Goal: Information Seeking & Learning: Learn about a topic

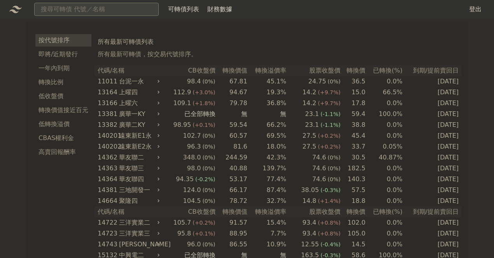
click at [72, 54] on li "即將/近期發行" at bounding box center [63, 54] width 56 height 9
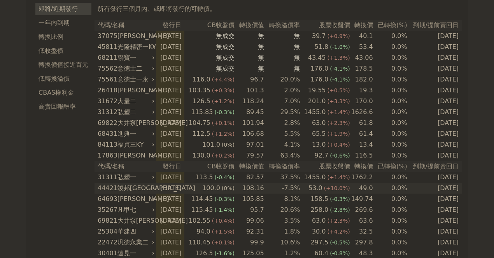
scroll to position [52, 0]
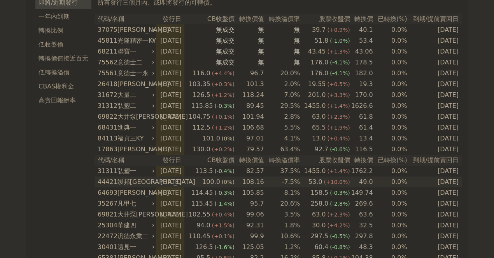
click at [134, 180] on div "竣邦[GEOGRAPHIC_DATA]" at bounding box center [135, 182] width 36 height 11
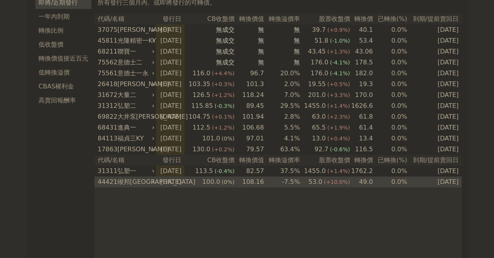
click at [134, 180] on div "竣邦[GEOGRAPHIC_DATA]" at bounding box center [135, 182] width 36 height 11
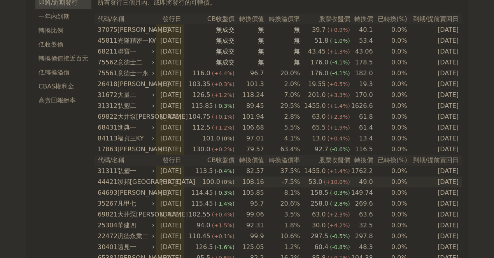
click at [127, 183] on div "竣邦[GEOGRAPHIC_DATA]" at bounding box center [135, 182] width 36 height 11
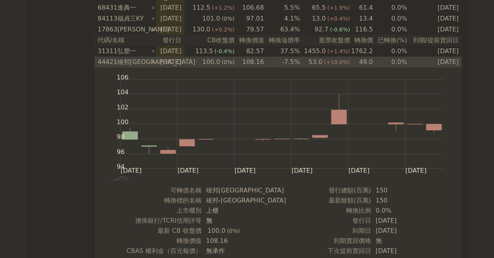
scroll to position [155, 0]
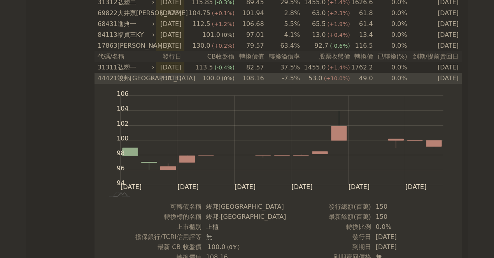
click at [119, 76] on div "竣邦[GEOGRAPHIC_DATA]" at bounding box center [135, 78] width 36 height 11
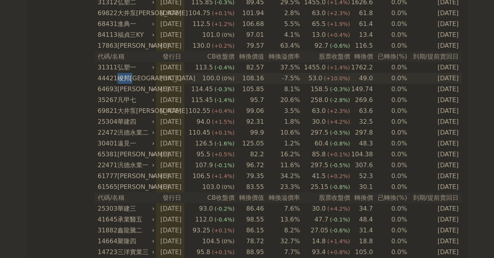
drag, startPoint x: 117, startPoint y: 76, endPoint x: 136, endPoint y: 75, distance: 18.3
click at [136, 75] on div "竣邦[GEOGRAPHIC_DATA]" at bounding box center [135, 78] width 36 height 11
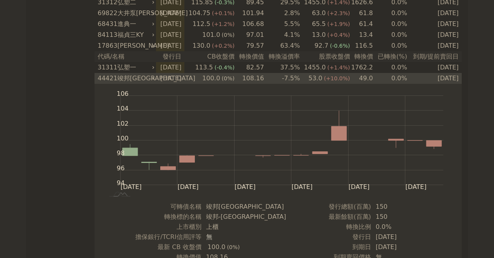
click at [145, 76] on div "竣邦[GEOGRAPHIC_DATA]" at bounding box center [135, 78] width 36 height 11
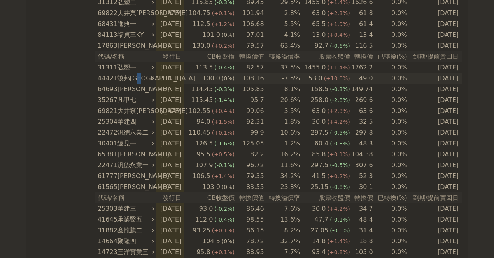
click at [140, 78] on div "竣邦[GEOGRAPHIC_DATA]" at bounding box center [135, 78] width 36 height 11
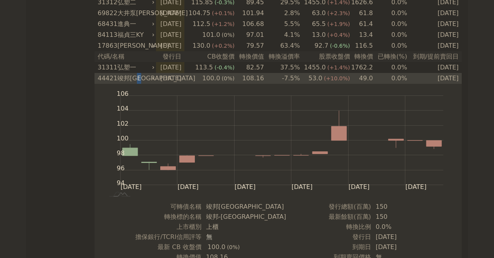
click at [140, 78] on div "竣邦[GEOGRAPHIC_DATA]" at bounding box center [135, 78] width 36 height 11
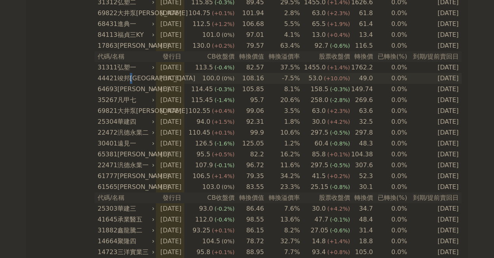
drag, startPoint x: 136, startPoint y: 78, endPoint x: 127, endPoint y: 79, distance: 8.2
click at [127, 79] on div "竣邦[GEOGRAPHIC_DATA]" at bounding box center [135, 78] width 36 height 11
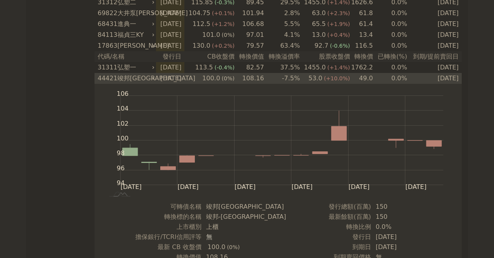
click at [117, 78] on div "竣邦[GEOGRAPHIC_DATA]" at bounding box center [135, 78] width 36 height 11
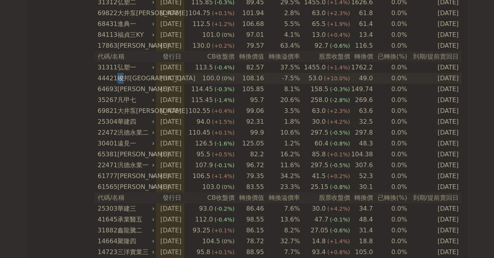
click at [117, 78] on div "竣邦[GEOGRAPHIC_DATA]" at bounding box center [135, 78] width 36 height 11
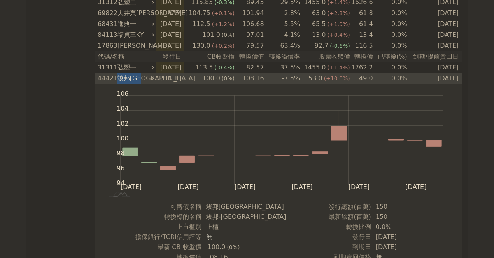
click at [140, 76] on div "竣邦[GEOGRAPHIC_DATA]" at bounding box center [135, 78] width 36 height 11
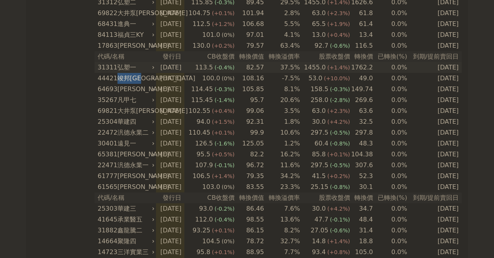
copy div "竣邦[GEOGRAPHIC_DATA]"
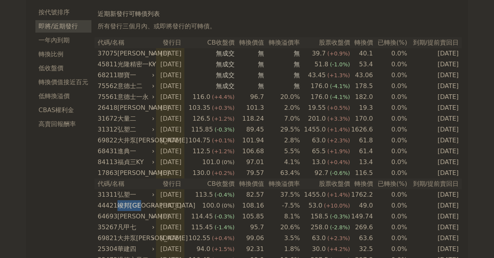
scroll to position [28, 0]
